Goal: Check status: Check status

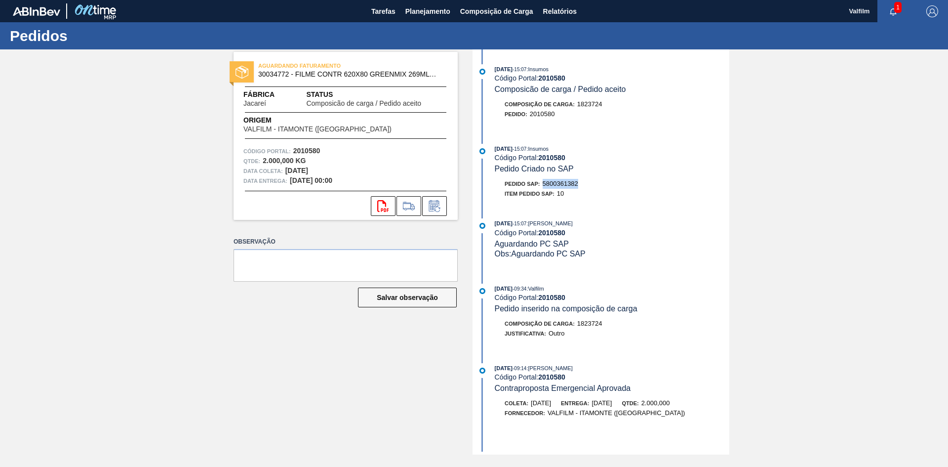
drag, startPoint x: 581, startPoint y: 184, endPoint x: 546, endPoint y: 183, distance: 35.1
click at [546, 183] on div "Pedido SAP: 5800361382" at bounding box center [612, 184] width 235 height 10
copy span "5800361382"
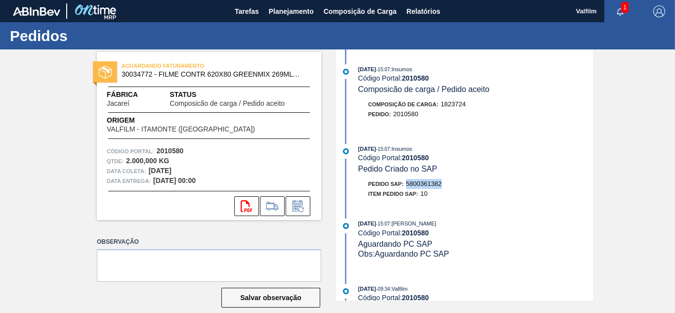
click at [428, 181] on span "5800361382" at bounding box center [424, 183] width 36 height 7
drag, startPoint x: 442, startPoint y: 183, endPoint x: 408, endPoint y: 186, distance: 34.2
click at [408, 186] on div "Pedido SAP: 5800361382" at bounding box center [405, 184] width 74 height 10
copy span "5800361382"
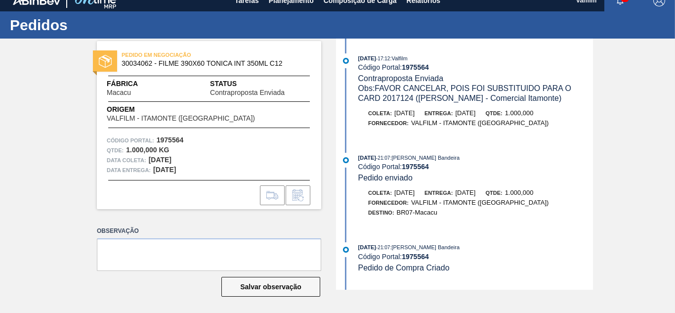
scroll to position [13, 0]
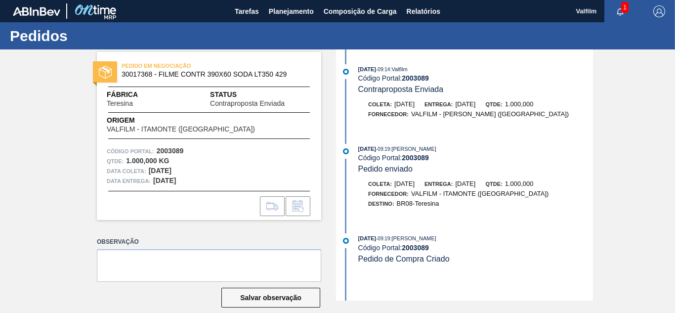
scroll to position [13, 0]
